Goal: Task Accomplishment & Management: Manage account settings

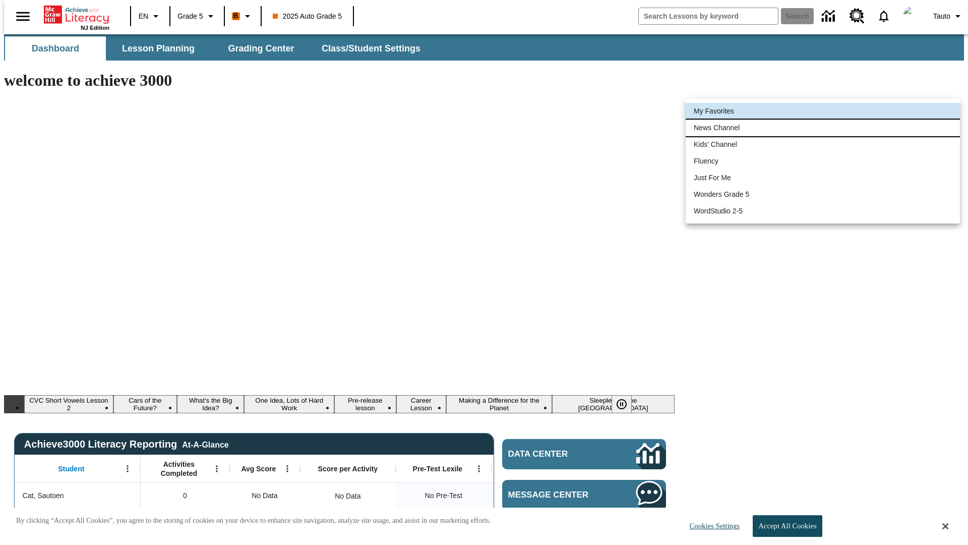
click at [823, 128] on li "News Channel" at bounding box center [823, 128] width 274 height 17
type input "120"
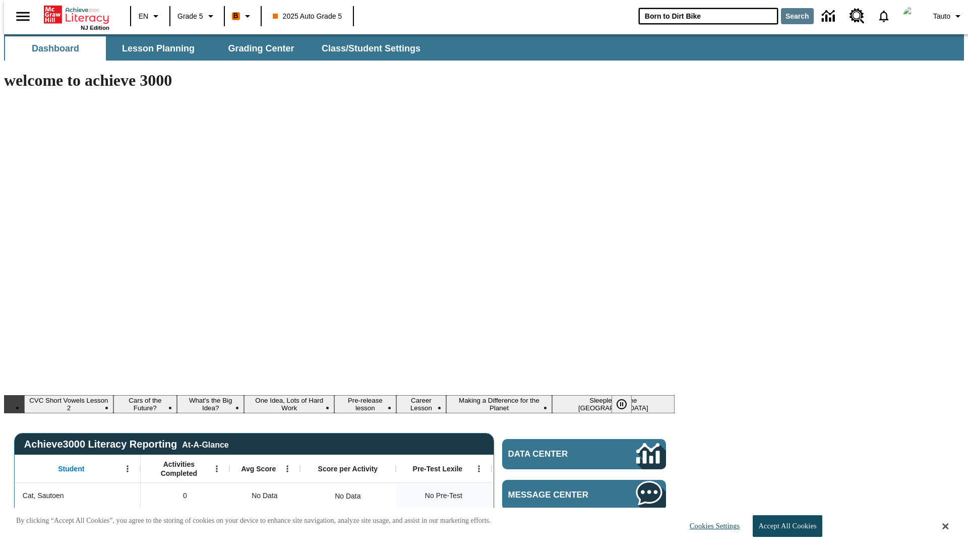
type input "Born to Dirt Bike"
click at [791, 16] on button "Search" at bounding box center [797, 16] width 33 height 16
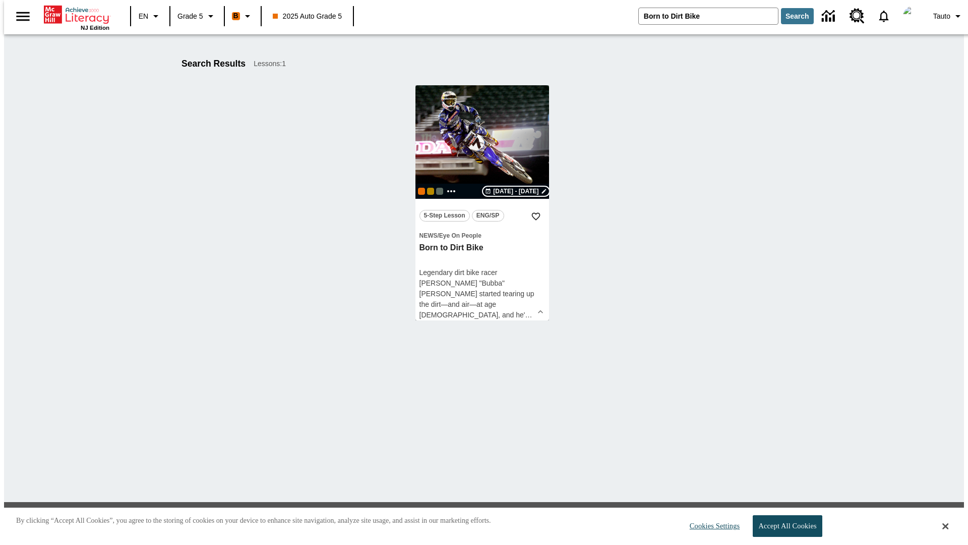
click at [517, 191] on span "[DATE] - [DATE]" at bounding box center [515, 191] width 45 height 9
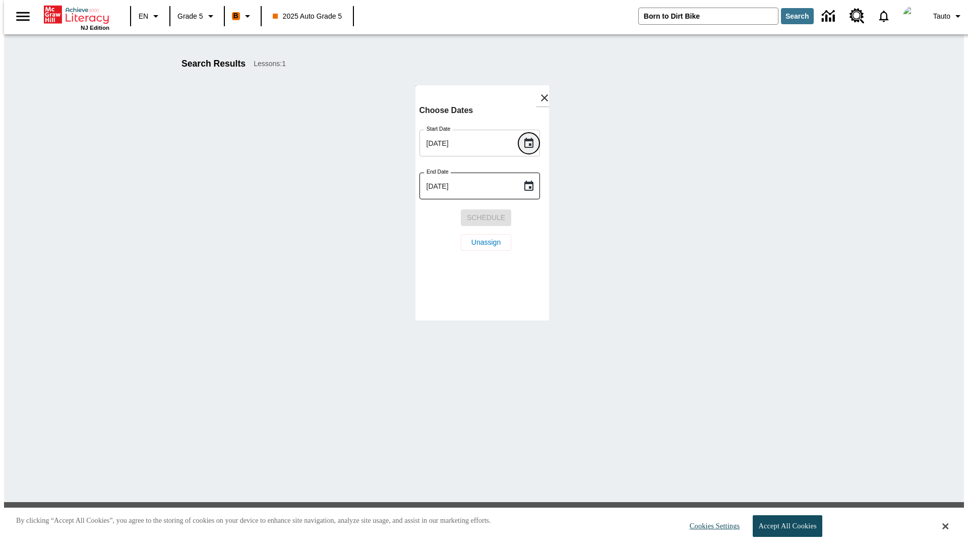
click at [532, 143] on icon "Choose date, selected date is Oct 10, 2025" at bounding box center [529, 143] width 9 height 10
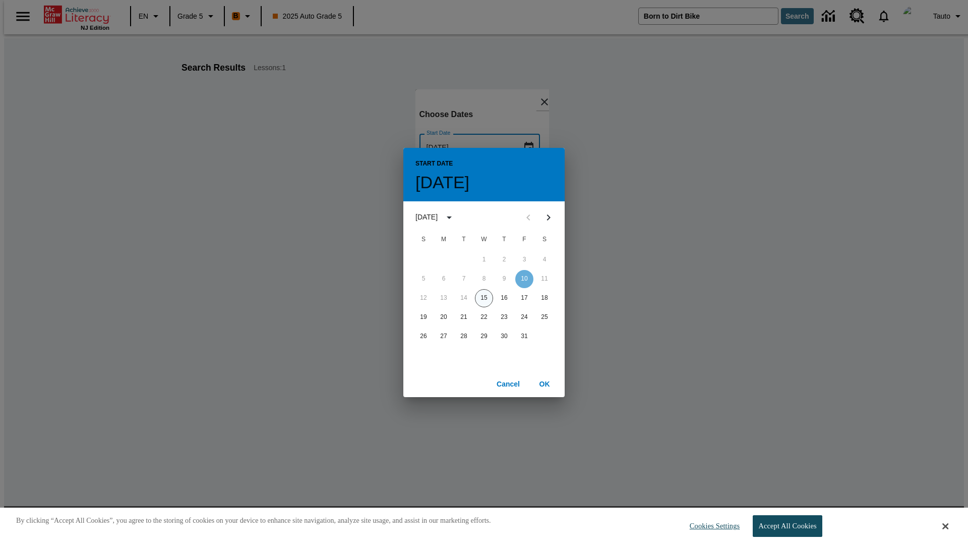
click at [484, 298] on button "15" at bounding box center [484, 298] width 18 height 18
click at [545, 383] on button "OK" at bounding box center [545, 384] width 32 height 19
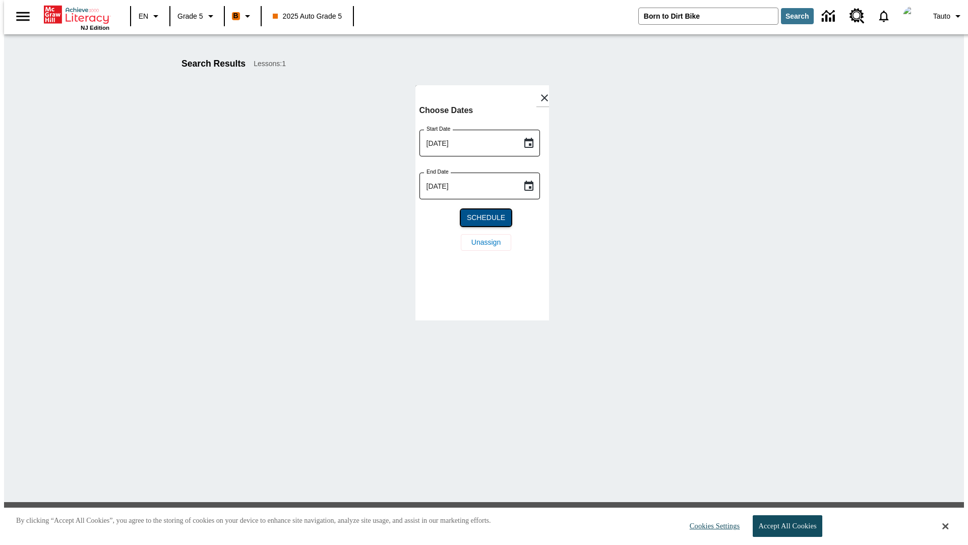
click at [482, 217] on span "Schedule" at bounding box center [486, 217] width 38 height 11
